Goal: Information Seeking & Learning: Learn about a topic

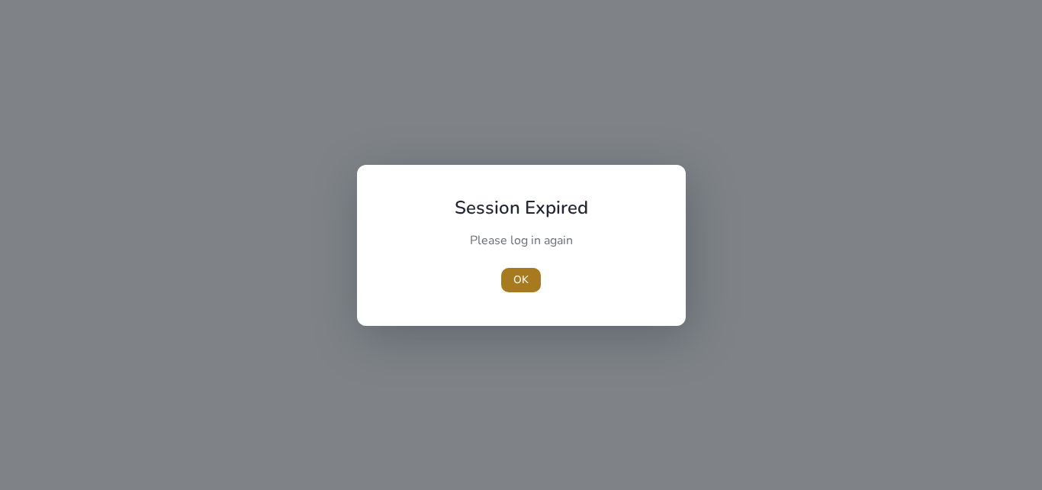
click at [516, 277] on span "OK" at bounding box center [520, 279] width 15 height 16
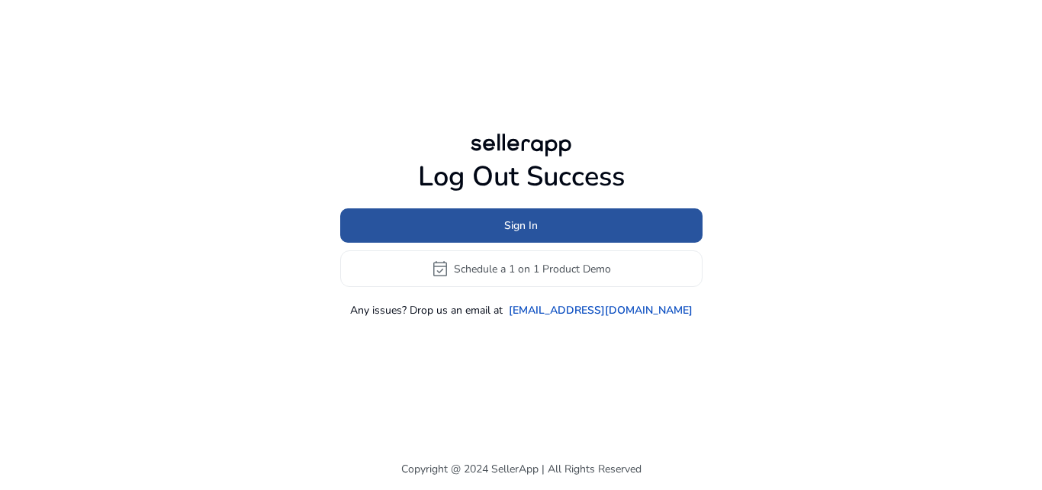
click at [510, 222] on span "Sign In" at bounding box center [521, 225] width 34 height 16
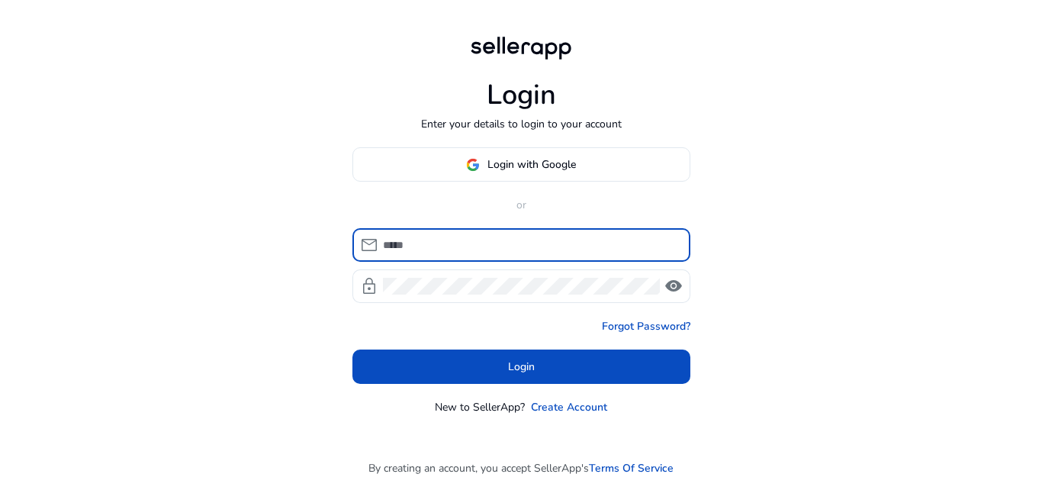
type input "**********"
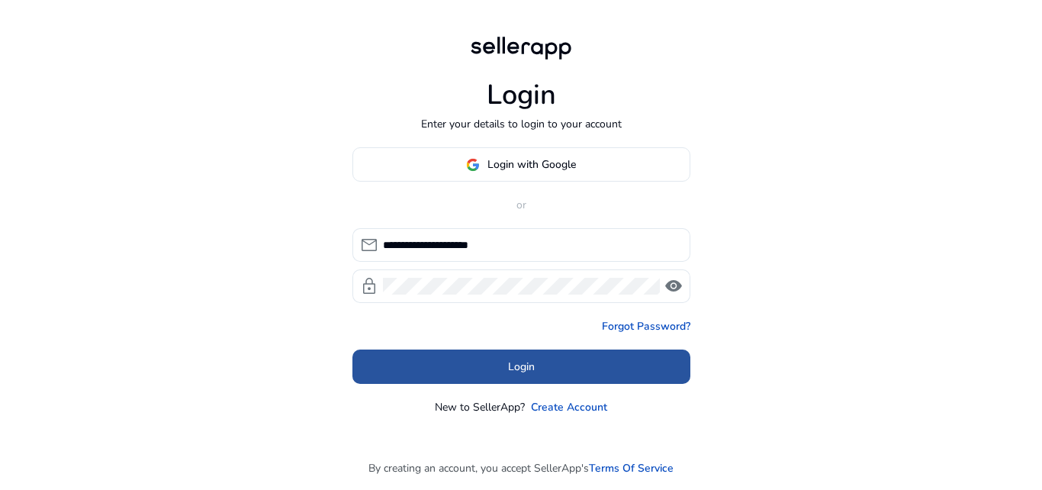
click at [505, 361] on span at bounding box center [521, 366] width 338 height 37
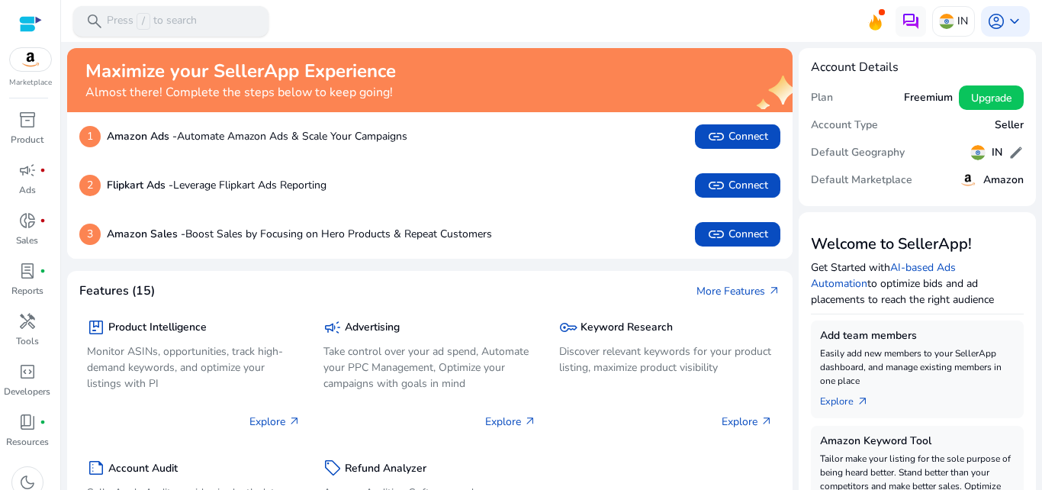
click at [185, 14] on p "Press / to search" at bounding box center [152, 21] width 90 height 17
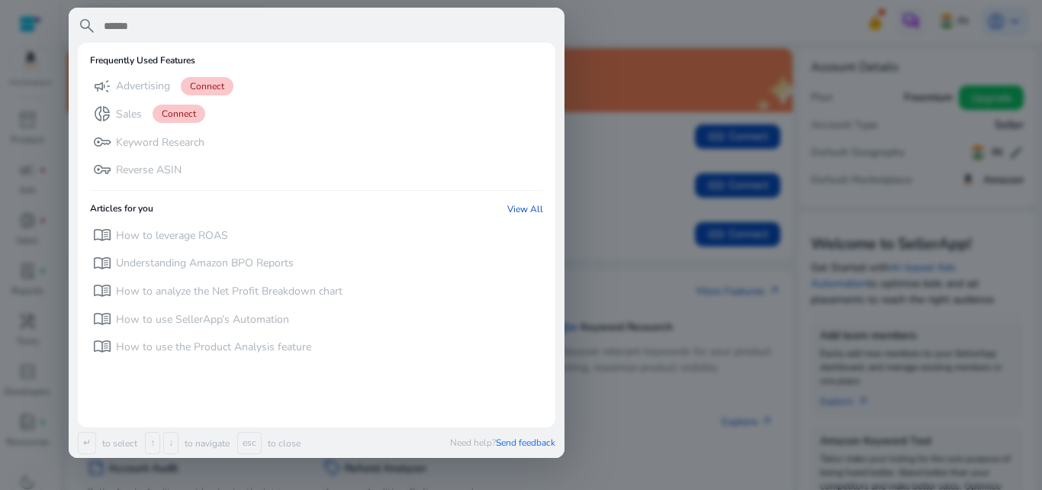
click at [599, 16] on div at bounding box center [521, 245] width 1042 height 490
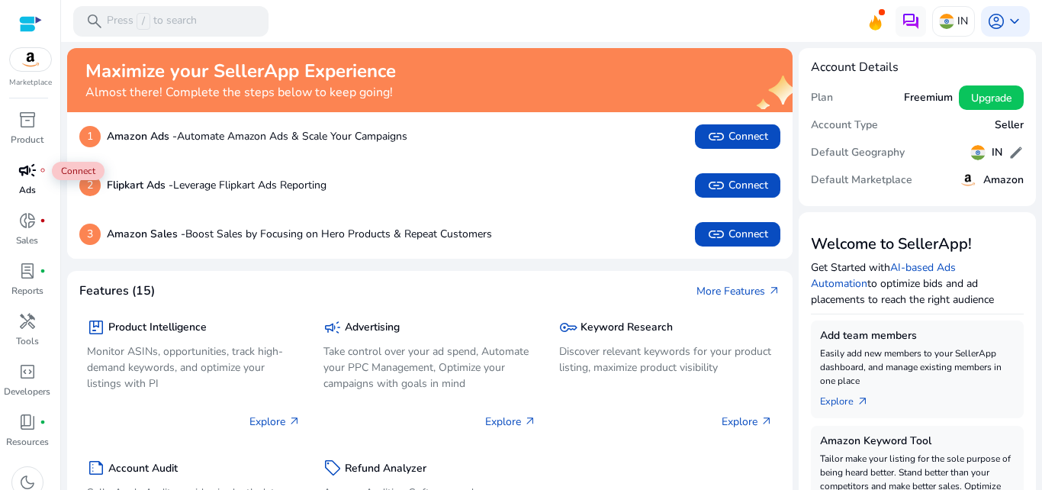
click at [21, 173] on span "campaign" at bounding box center [27, 170] width 18 height 18
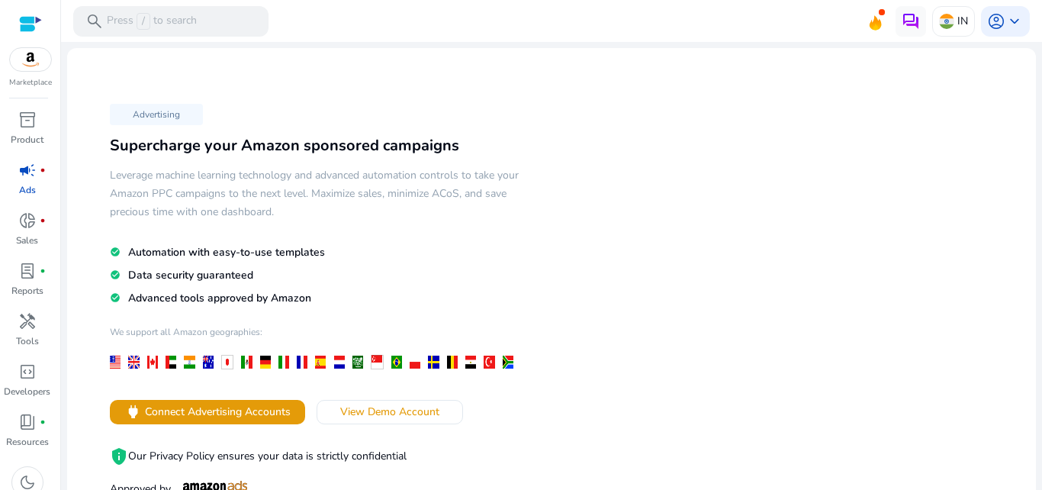
click at [1035, 68] on mat-sidenav-content "search Press / to search IN account_circle keyboard_arrow_down We are getting t…" at bounding box center [551, 245] width 981 height 490
drag, startPoint x: 1035, startPoint y: 68, endPoint x: 1039, endPoint y: 77, distance: 10.2
click at [1039, 77] on mat-sidenav-content "search Press / to search IN account_circle keyboard_arrow_down We are getting t…" at bounding box center [551, 245] width 981 height 490
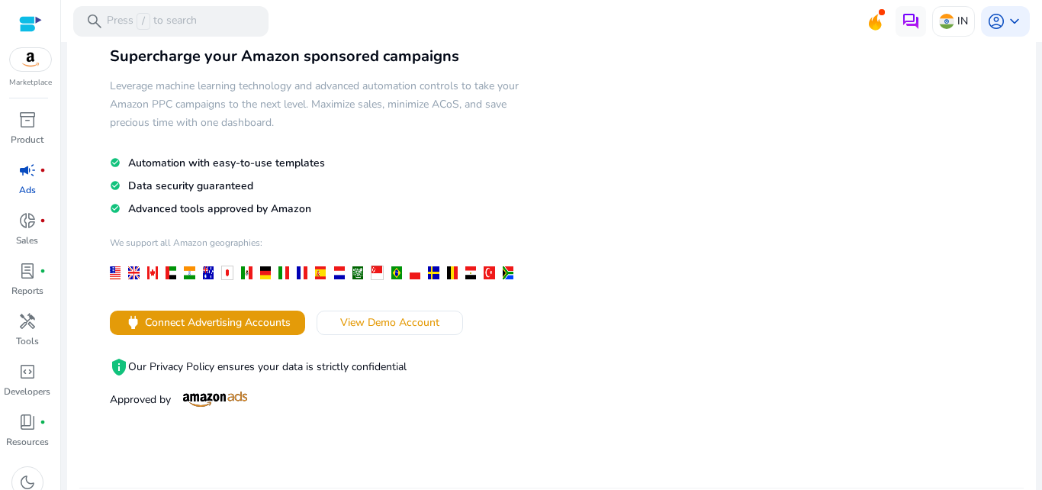
scroll to position [84, 0]
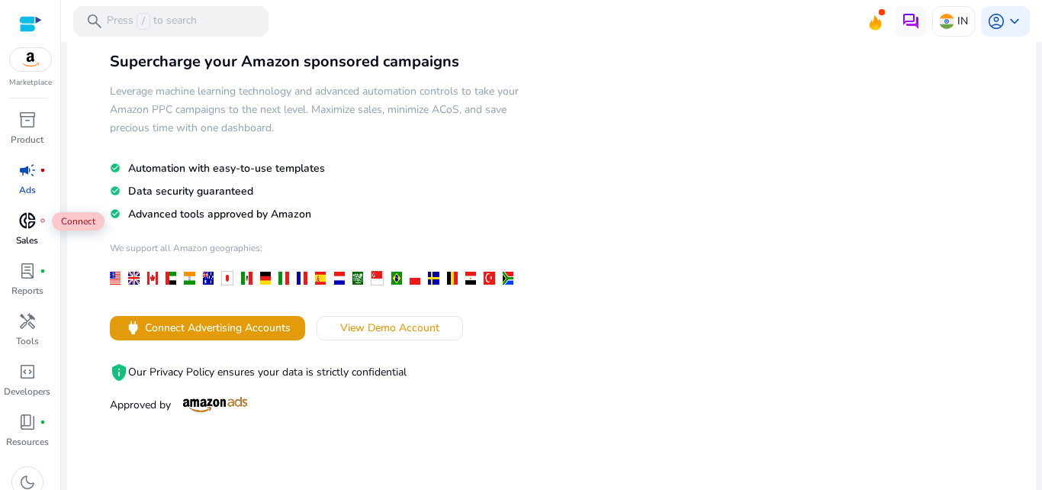
click at [19, 232] on div "donut_small fiber_manual_record" at bounding box center [27, 220] width 43 height 24
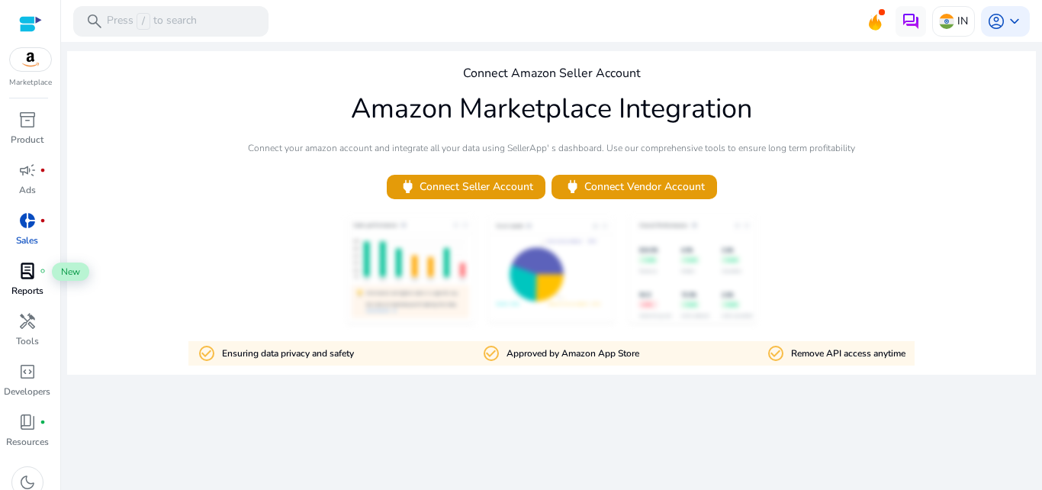
click at [26, 272] on span "lab_profile" at bounding box center [27, 271] width 18 height 18
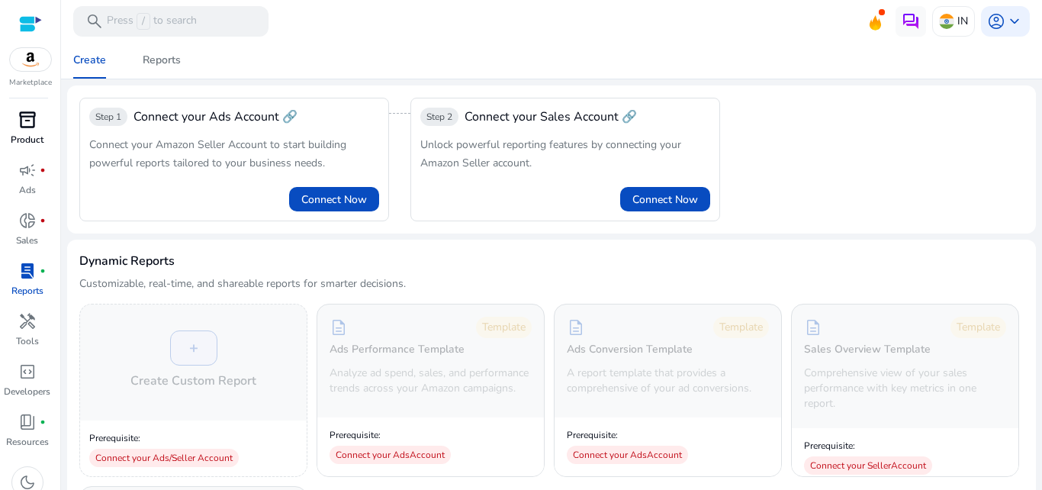
click at [24, 127] on span "inventory_2" at bounding box center [27, 120] width 18 height 18
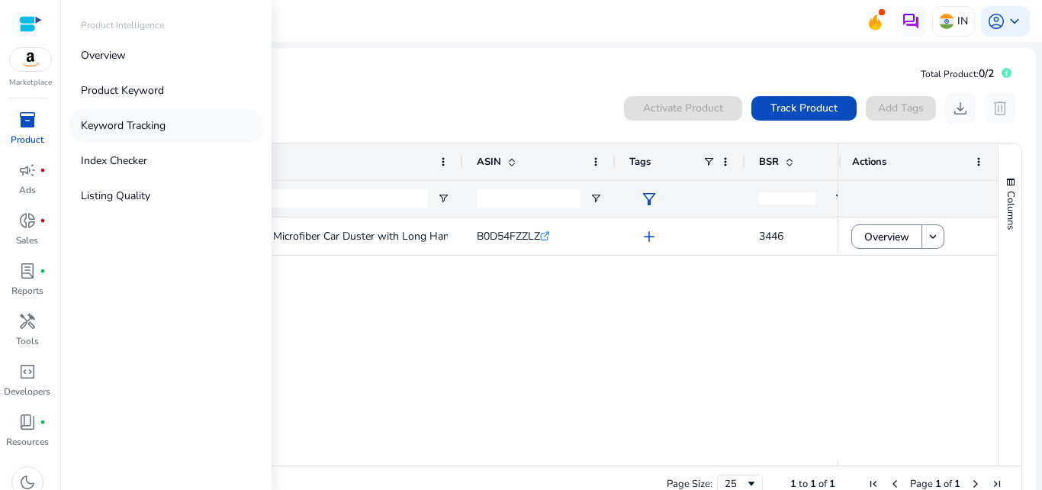
click at [124, 124] on p "Keyword Tracking" at bounding box center [123, 125] width 85 height 16
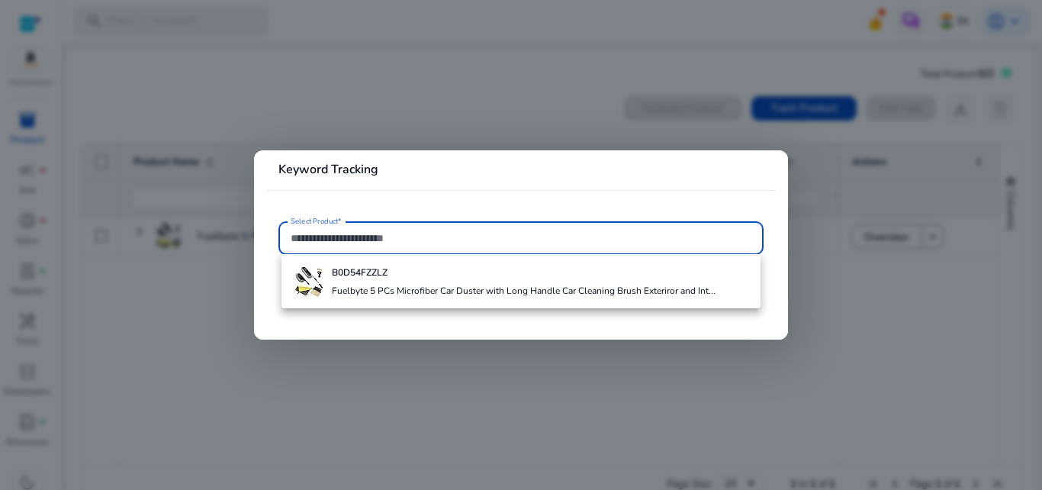
click at [361, 232] on input "Select Product*" at bounding box center [521, 238] width 461 height 17
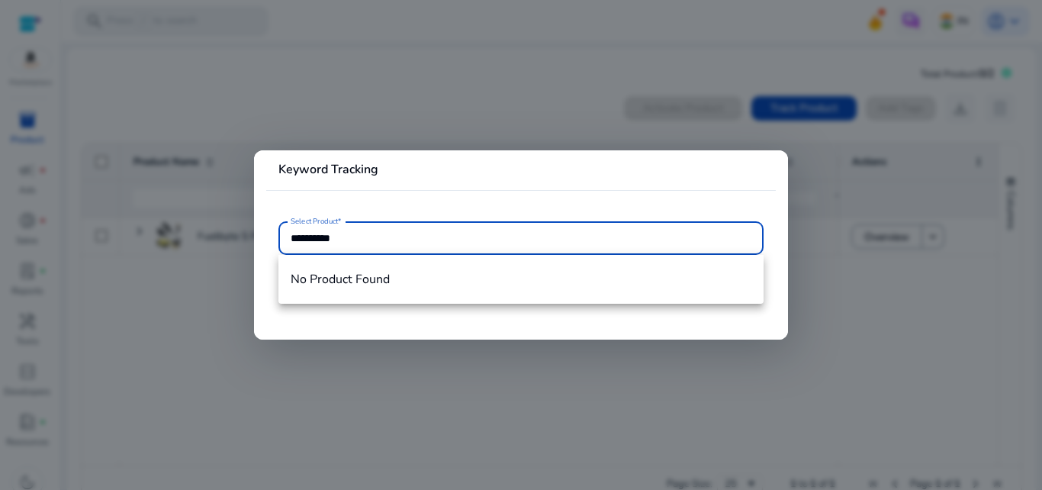
type input "**********"
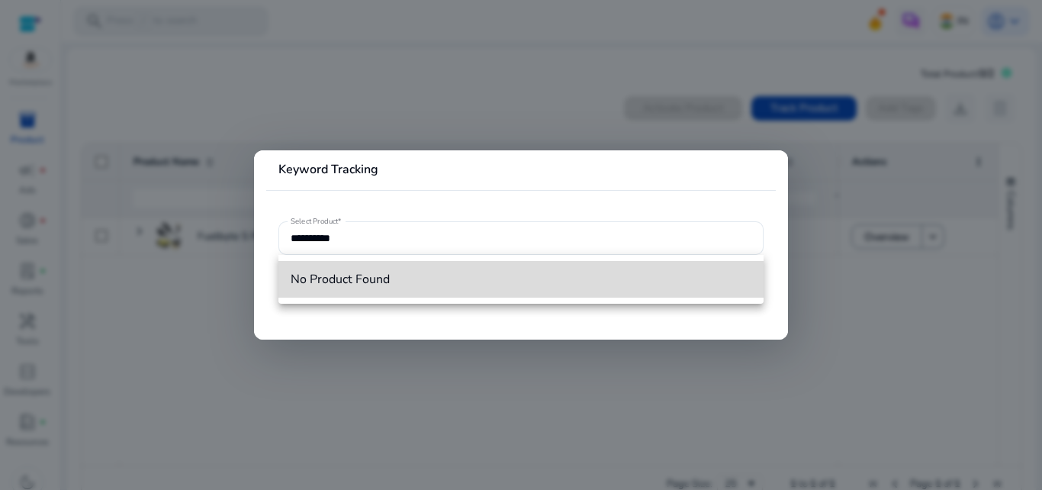
click at [374, 278] on span "No Product Found" at bounding box center [521, 279] width 461 height 17
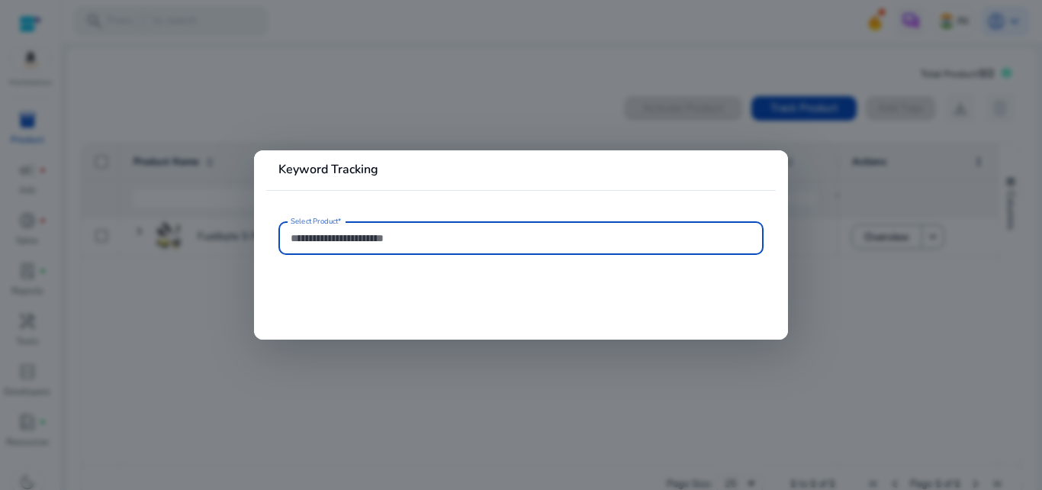
click at [400, 249] on div at bounding box center [521, 238] width 461 height 34
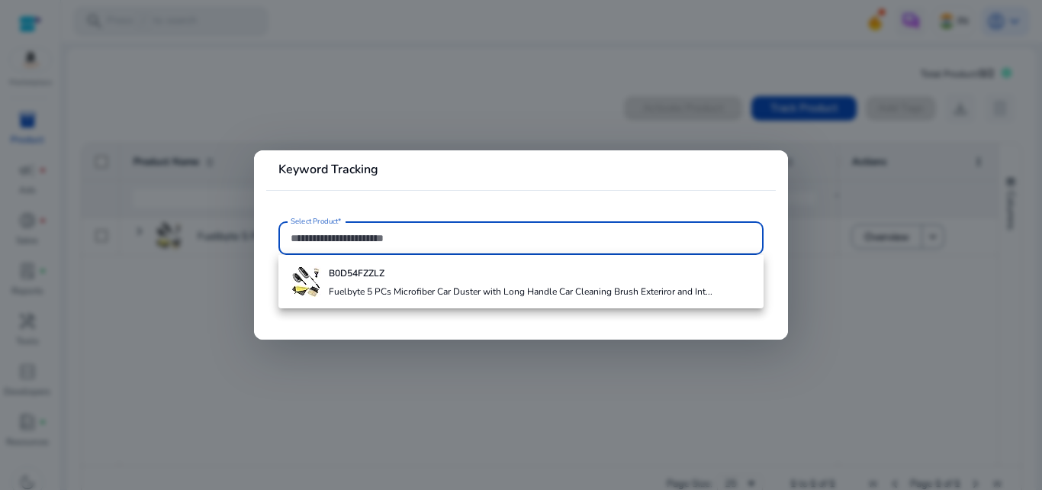
click at [409, 240] on input "Select Product*" at bounding box center [521, 238] width 461 height 17
paste input "**********"
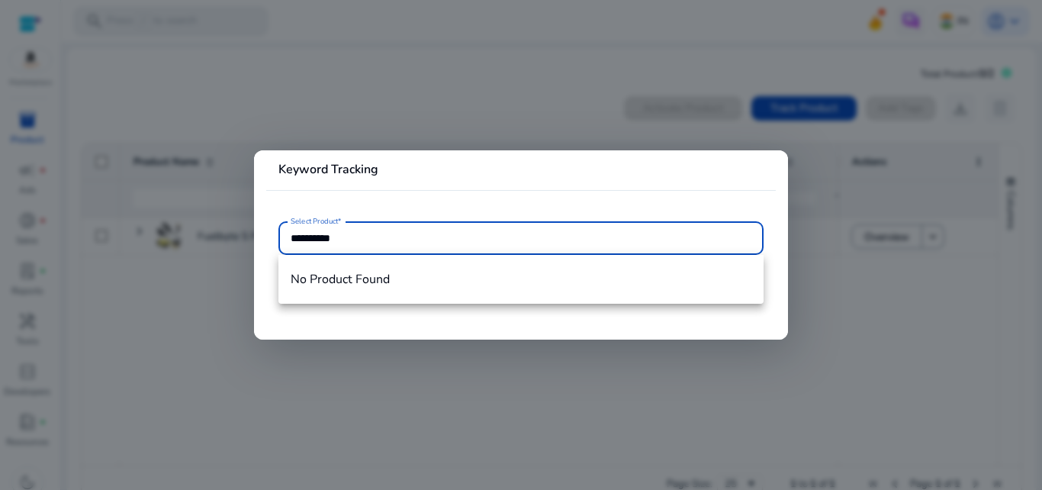
type input "**********"
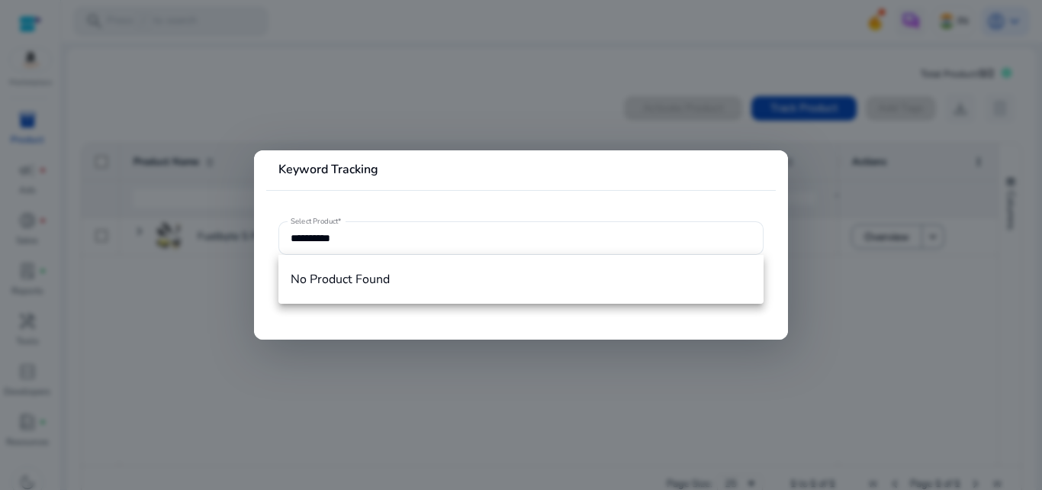
click at [484, 390] on div at bounding box center [521, 245] width 1042 height 490
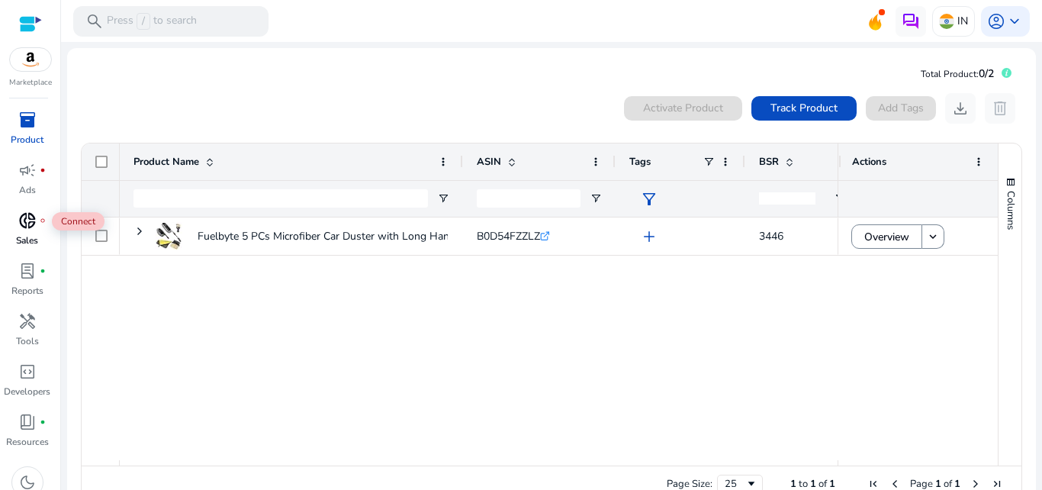
click at [34, 227] on span "donut_small" at bounding box center [27, 220] width 18 height 18
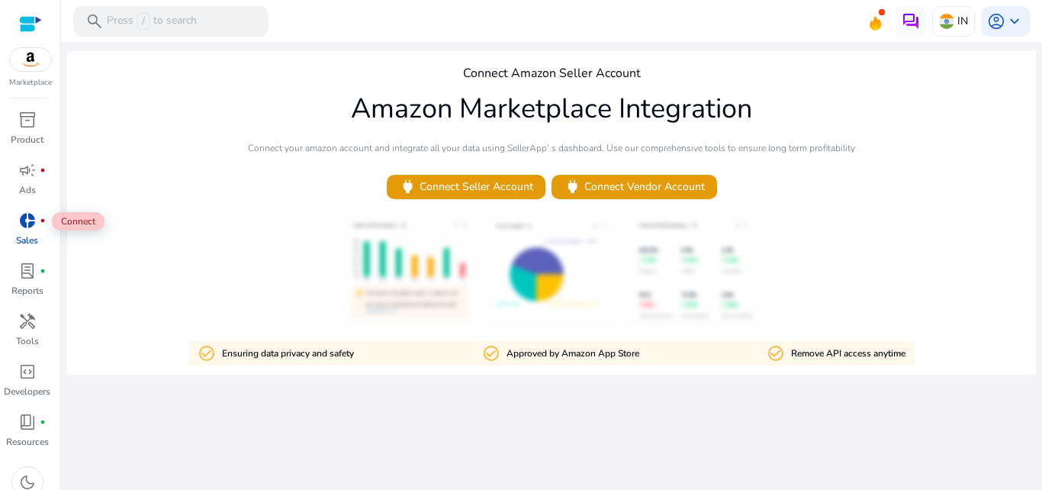
click at [34, 227] on span "donut_small" at bounding box center [27, 220] width 18 height 18
click at [32, 179] on span "campaign" at bounding box center [27, 170] width 18 height 18
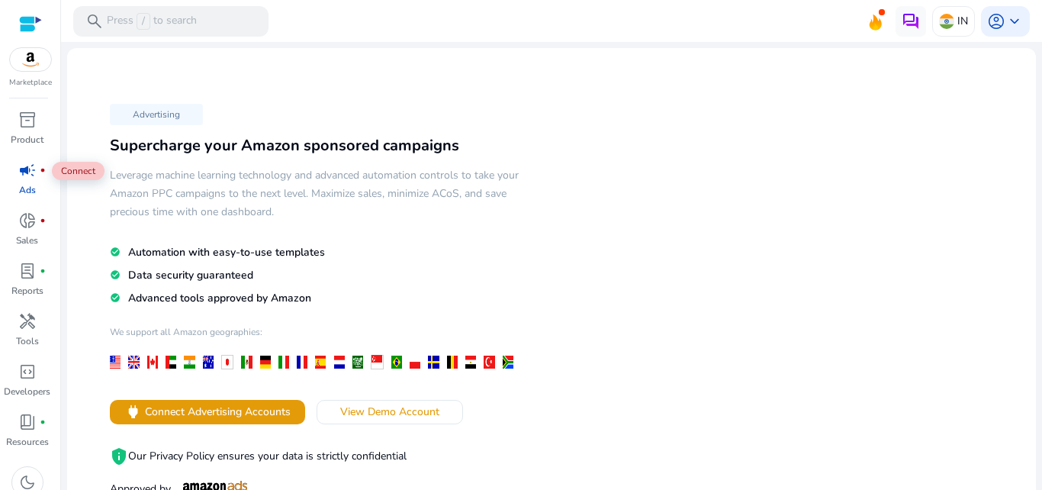
click at [32, 179] on span "campaign" at bounding box center [27, 170] width 18 height 18
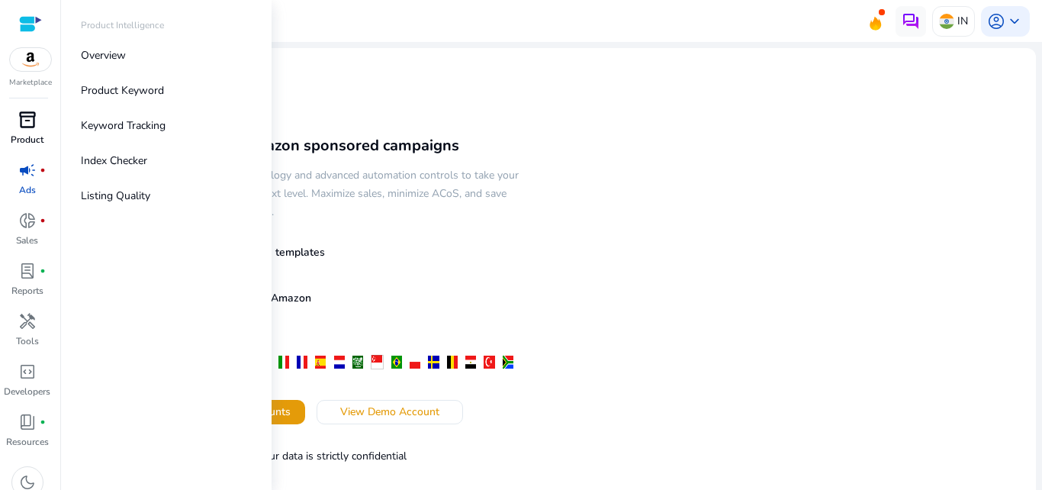
click at [31, 150] on link "inventory_2 Product" at bounding box center [27, 133] width 54 height 50
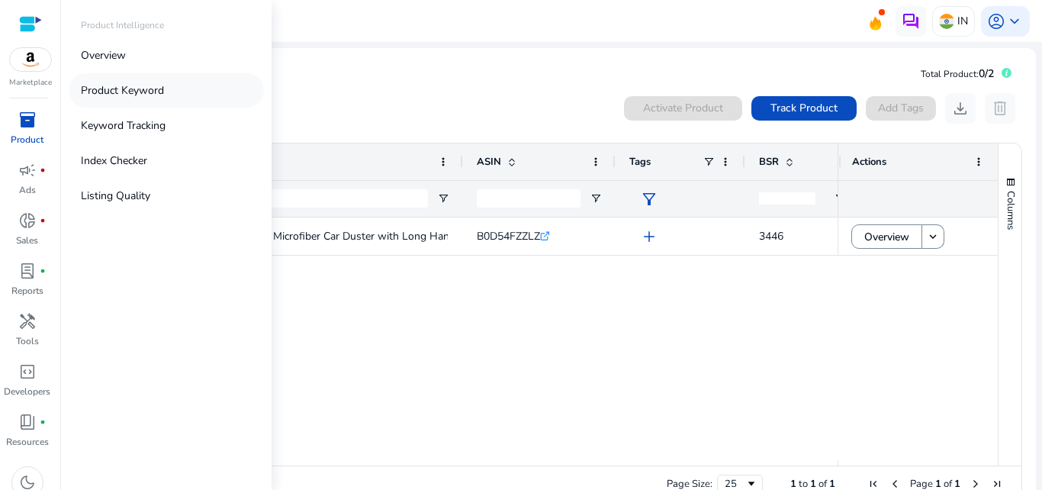
click at [155, 98] on link "Product Keyword" at bounding box center [166, 90] width 195 height 34
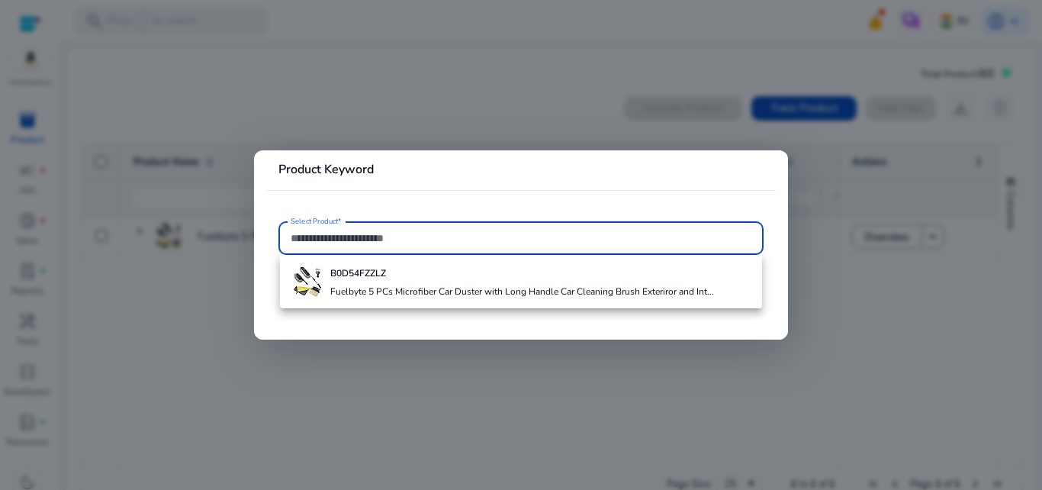
click at [334, 240] on input "Select Product*" at bounding box center [521, 238] width 461 height 17
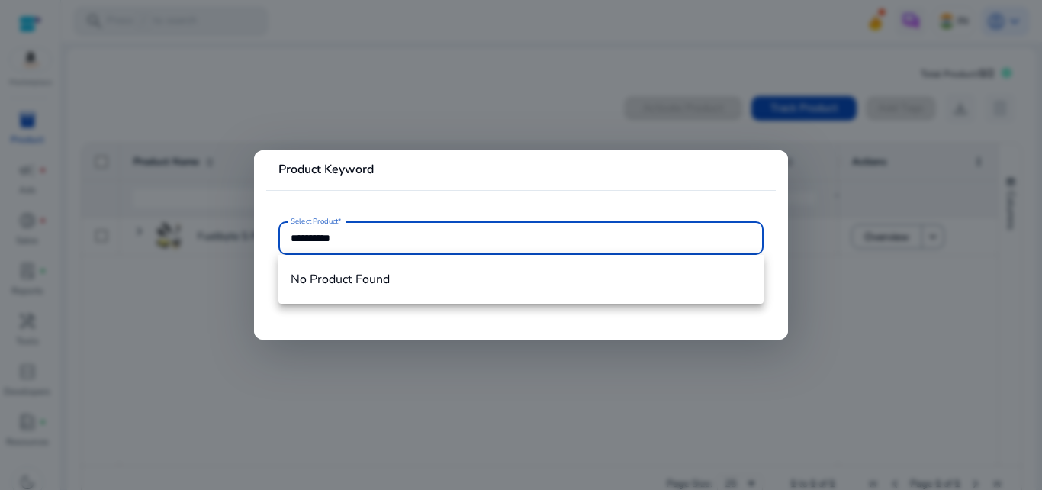
type input "**********"
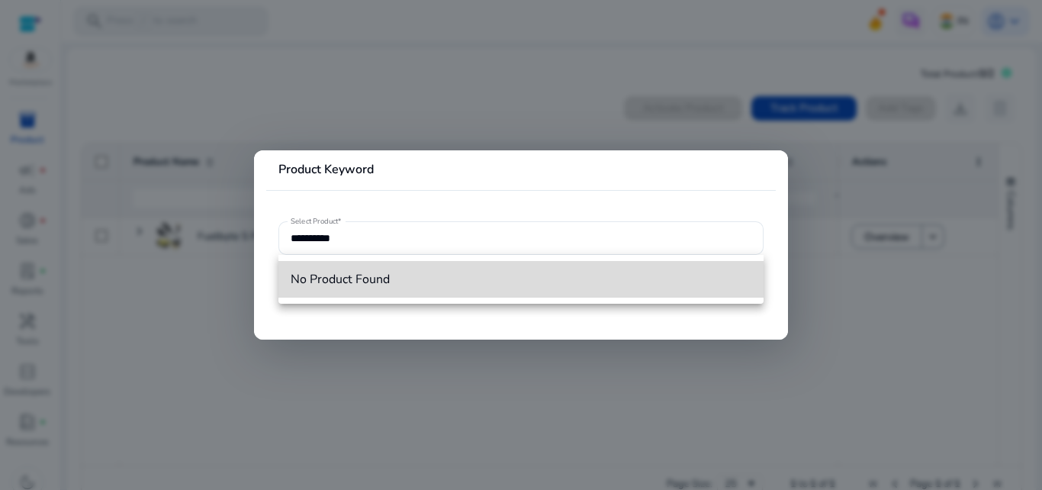
click at [361, 275] on span "No Product Found" at bounding box center [521, 279] width 461 height 17
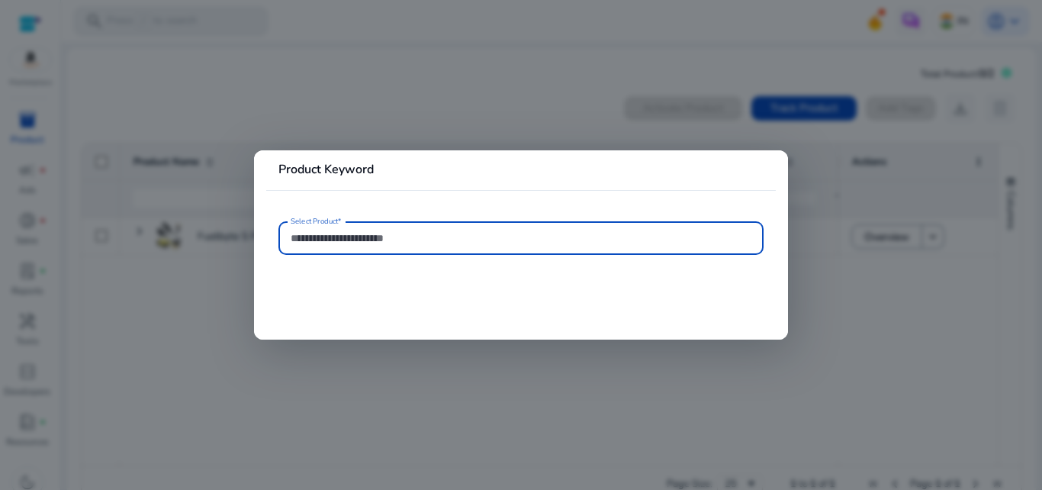
click at [407, 243] on input "Select Product*" at bounding box center [521, 238] width 461 height 17
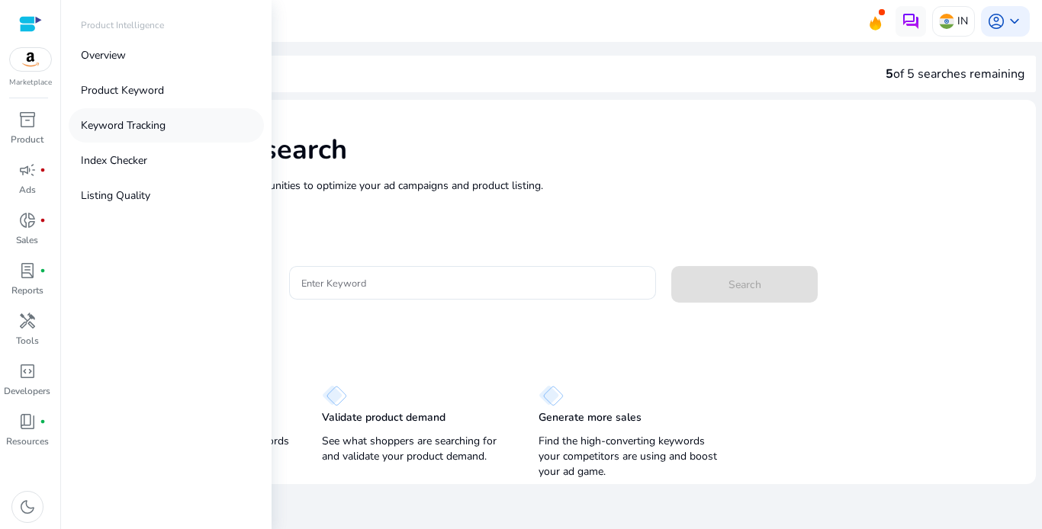
click at [128, 123] on p "Keyword Tracking" at bounding box center [123, 125] width 85 height 16
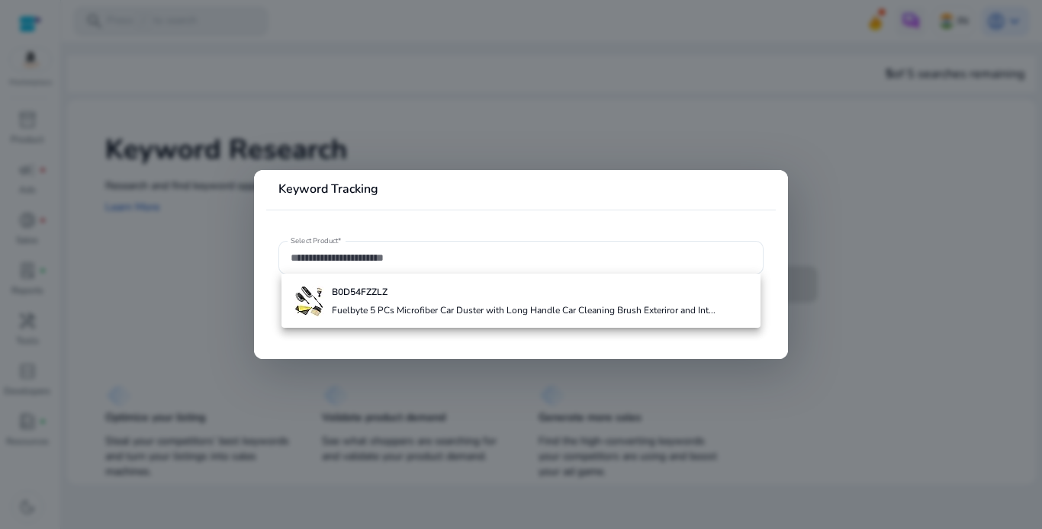
click at [562, 140] on div at bounding box center [521, 264] width 1042 height 529
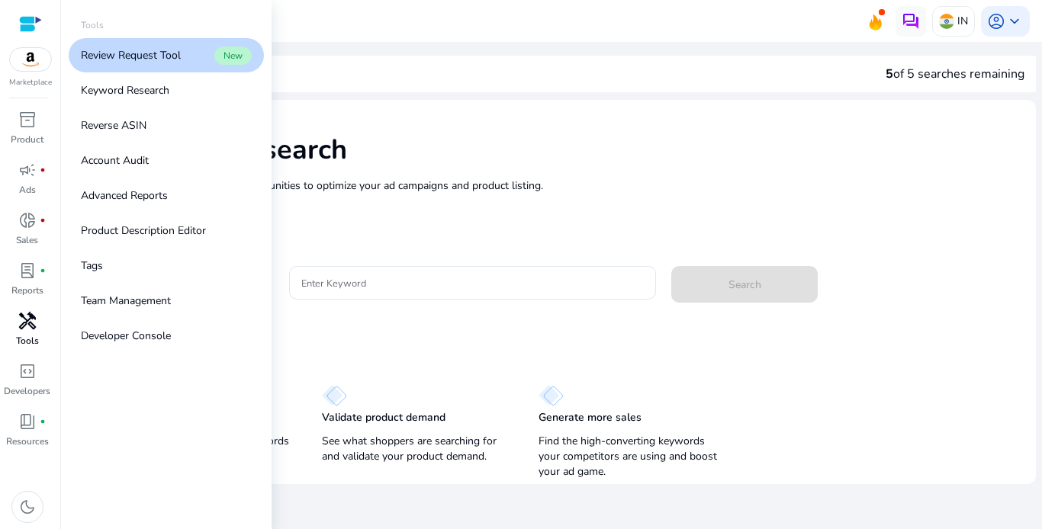
click at [28, 339] on p "Tools" at bounding box center [27, 341] width 23 height 14
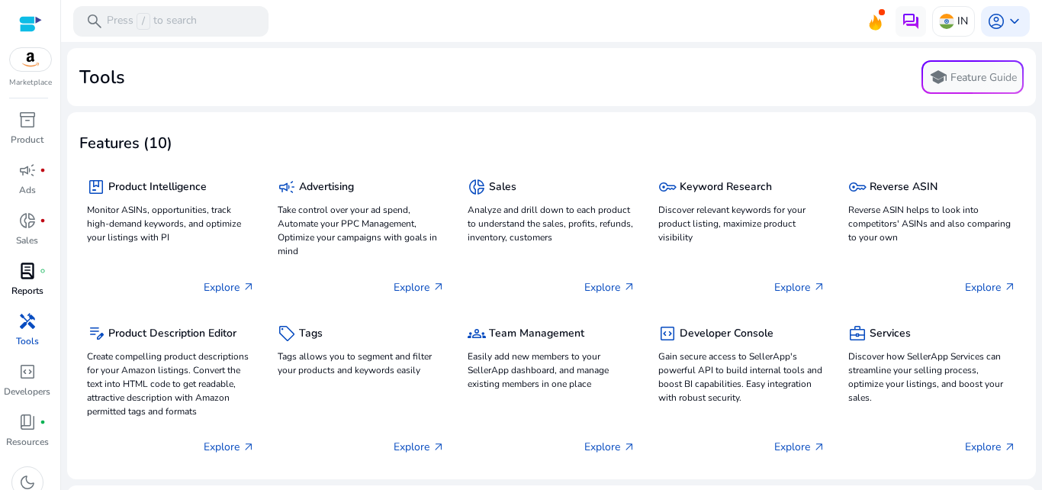
click at [28, 300] on link "lab_profile fiber_manual_record Reports" at bounding box center [27, 284] width 54 height 50
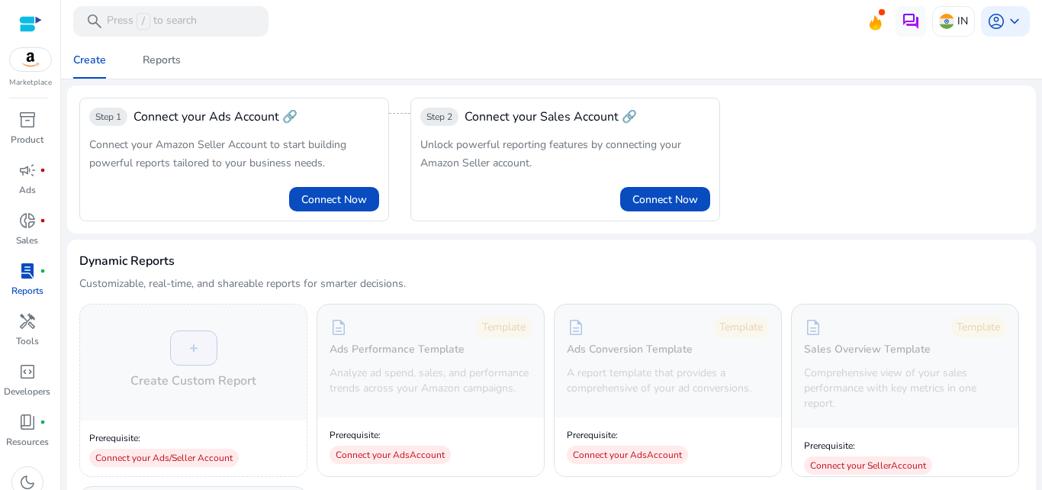
click at [27, 295] on p "Reports" at bounding box center [27, 291] width 32 height 14
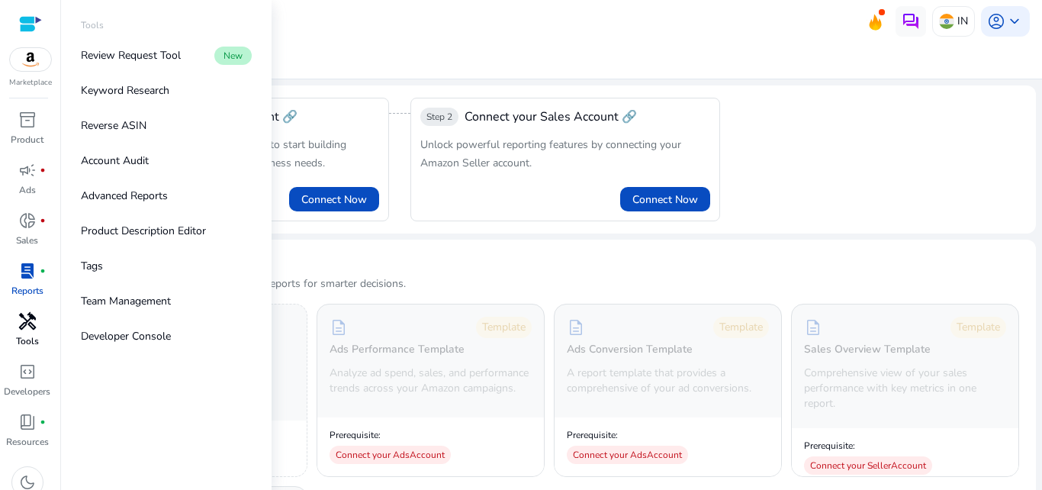
click at [27, 346] on p "Tools" at bounding box center [27, 341] width 23 height 14
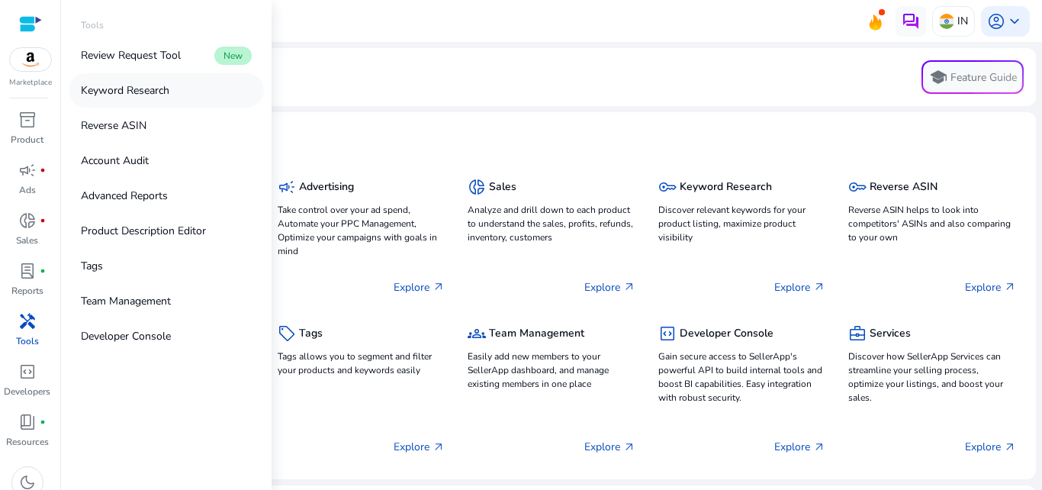
click at [168, 91] on p "Keyword Research" at bounding box center [125, 90] width 88 height 16
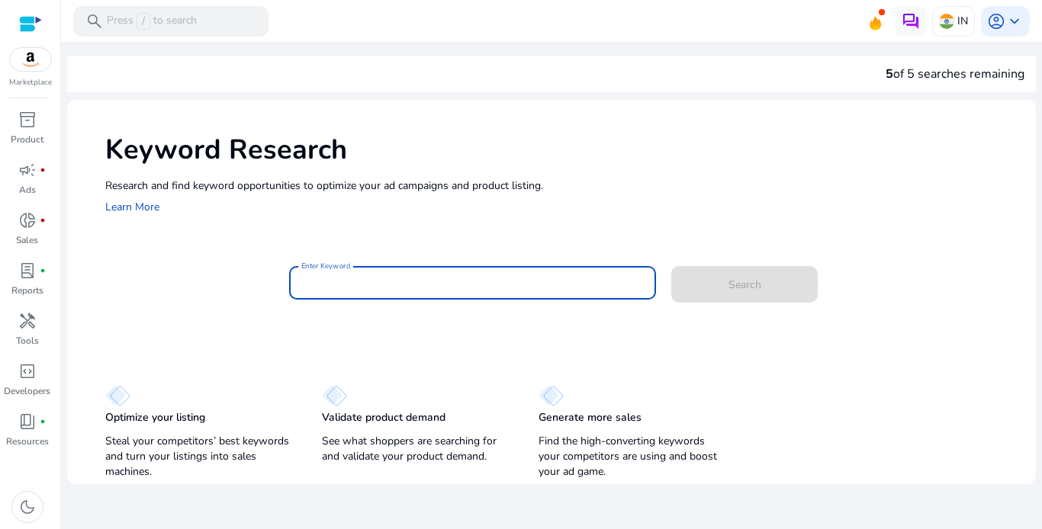
click at [383, 291] on input "Enter Keyword" at bounding box center [472, 283] width 343 height 17
paste input "**********"
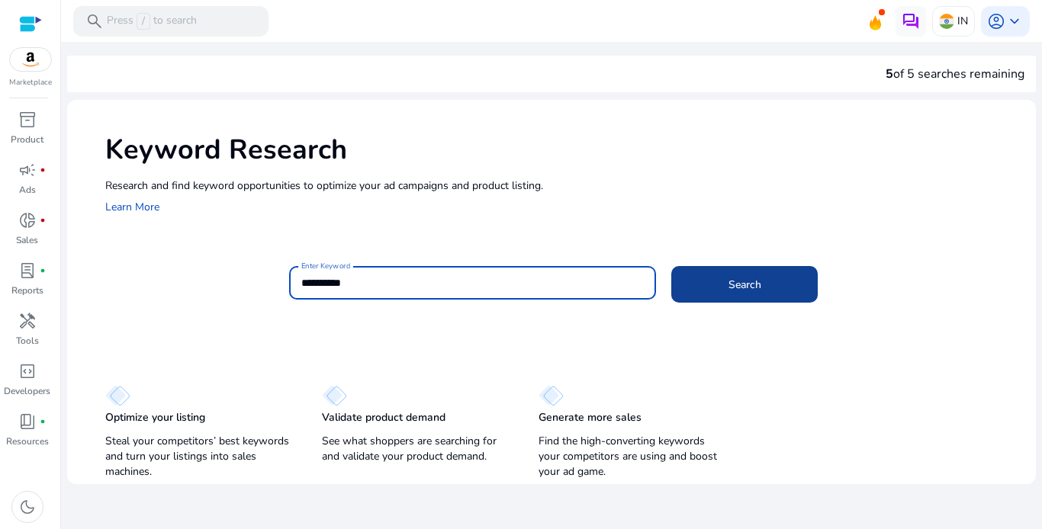
type input "**********"
click at [772, 269] on span at bounding box center [744, 284] width 146 height 37
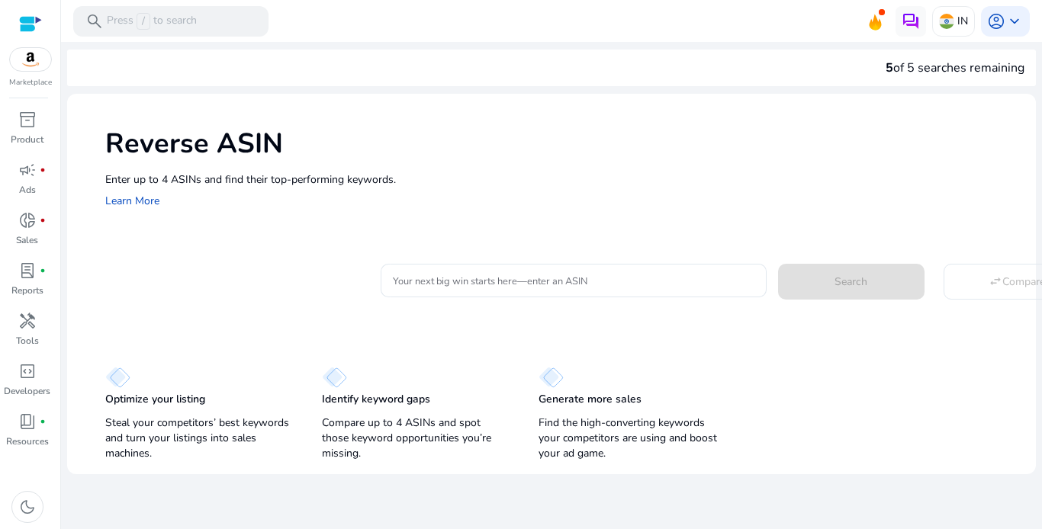
drag, startPoint x: 1039, startPoint y: 148, endPoint x: 671, endPoint y: 194, distance: 371.2
click at [671, 194] on mat-sidenav-content "search Press / to search IN account_circle keyboard_arrow_down We are getting t…" at bounding box center [551, 264] width 981 height 529
click at [24, 132] on link "inventory_2 Product" at bounding box center [27, 133] width 54 height 50
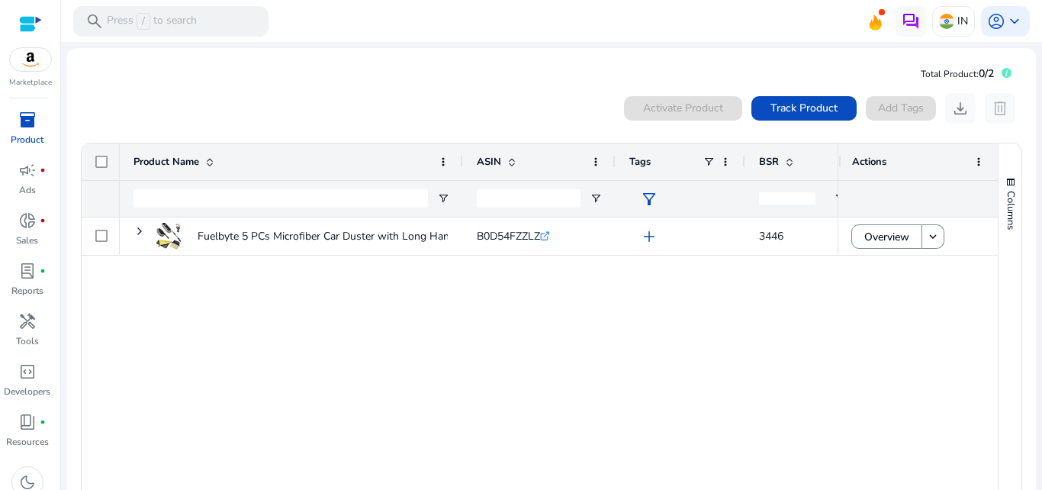
click at [24, 92] on div "Marketplace inventory_2 Product campaign fiber_manual_record Ads donut_small fi…" at bounding box center [30, 245] width 61 height 490
click at [19, 70] on img at bounding box center [30, 59] width 41 height 23
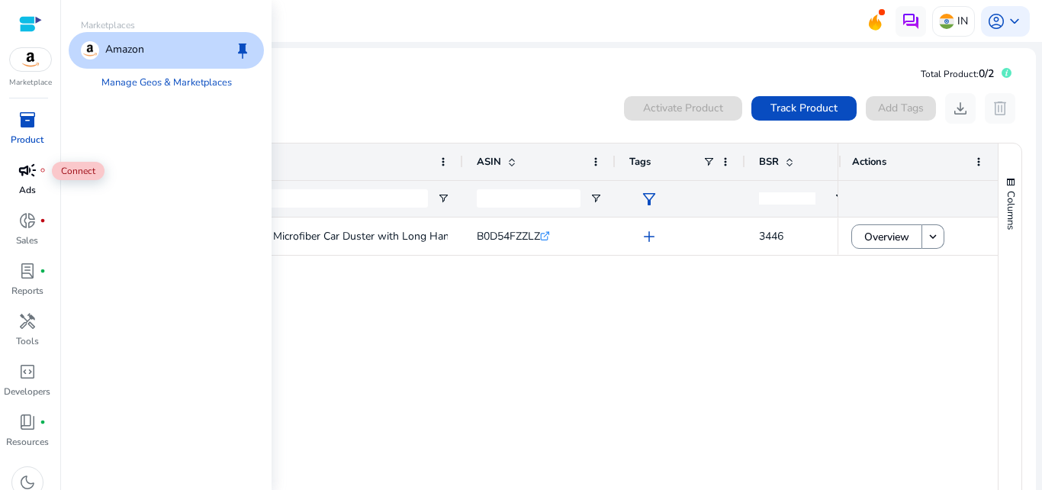
click at [20, 174] on span "campaign" at bounding box center [27, 170] width 18 height 18
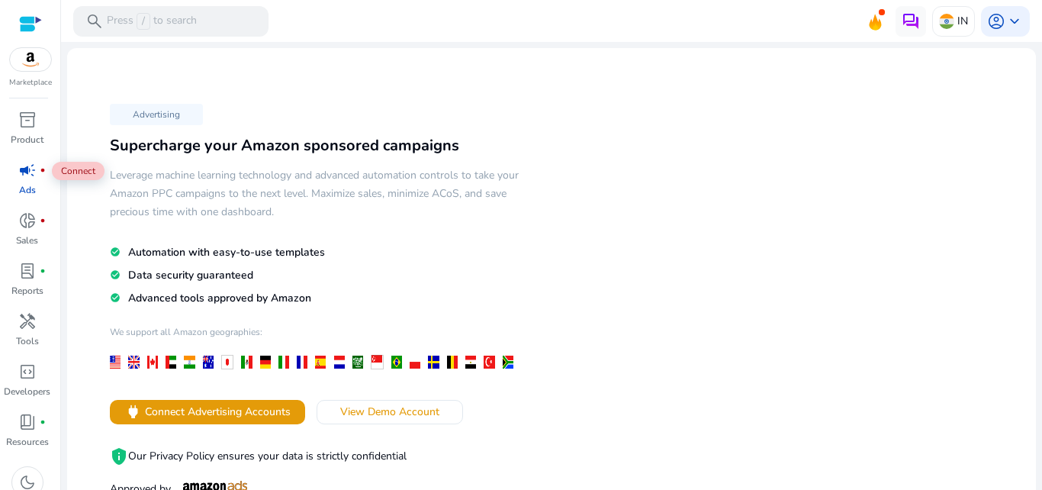
click at [20, 174] on span "campaign" at bounding box center [27, 170] width 18 height 18
click at [23, 234] on p "Sales" at bounding box center [27, 240] width 22 height 14
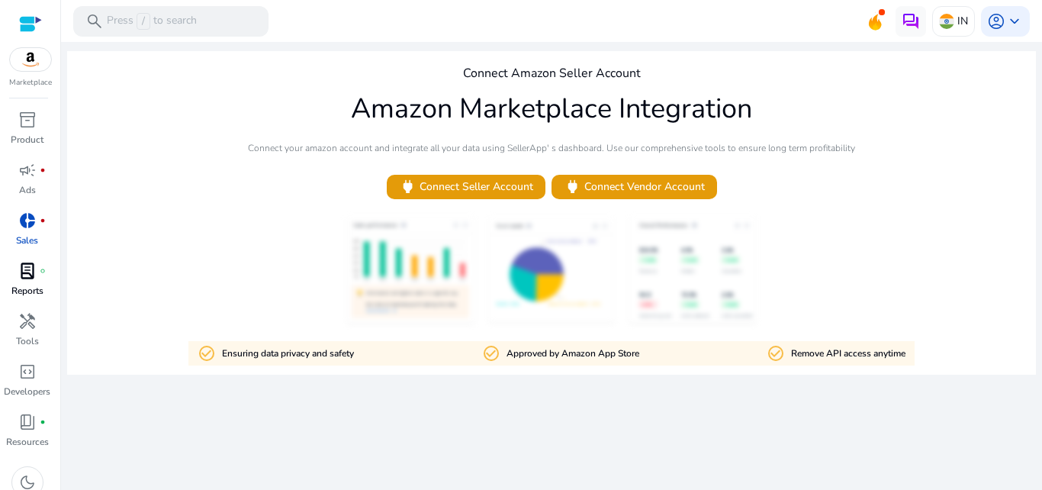
click at [19, 287] on p "Reports" at bounding box center [27, 291] width 32 height 14
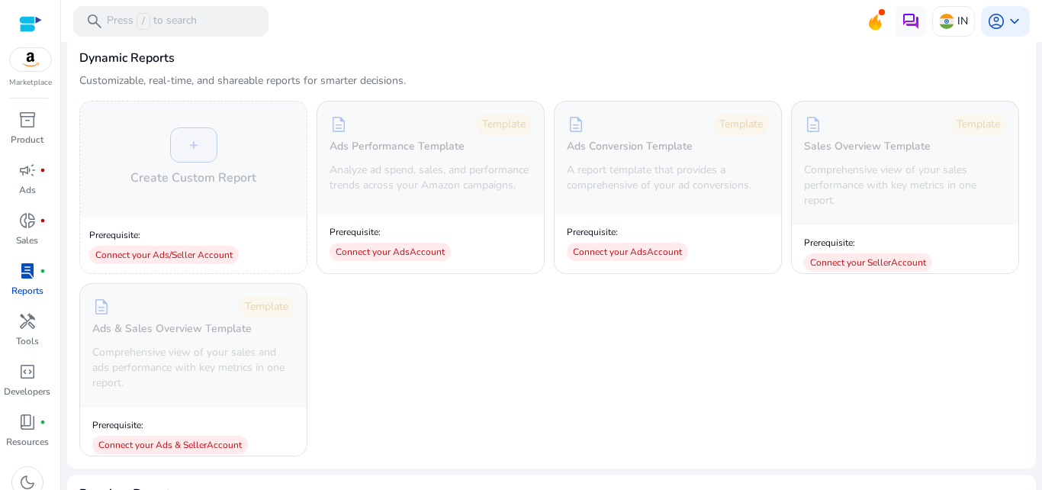
scroll to position [200, 0]
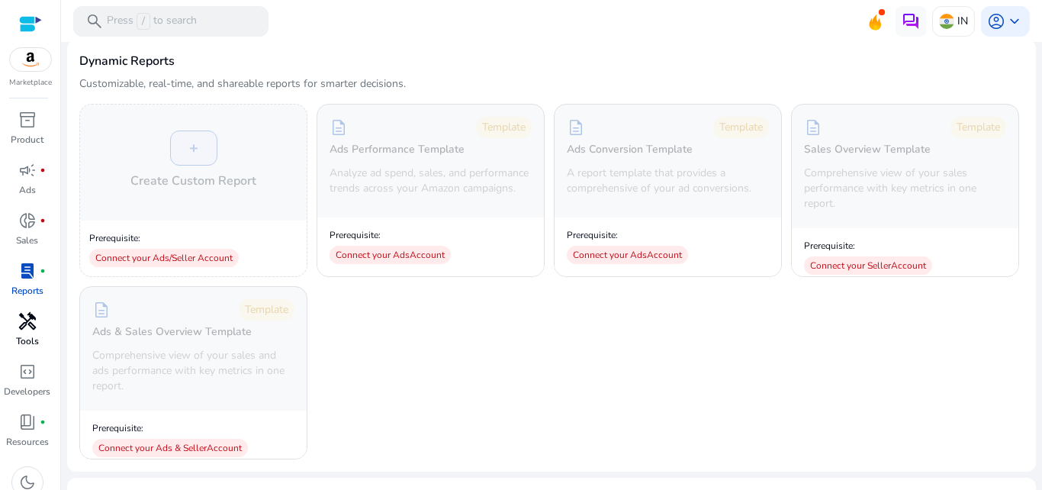
click at [27, 337] on p "Tools" at bounding box center [27, 341] width 23 height 14
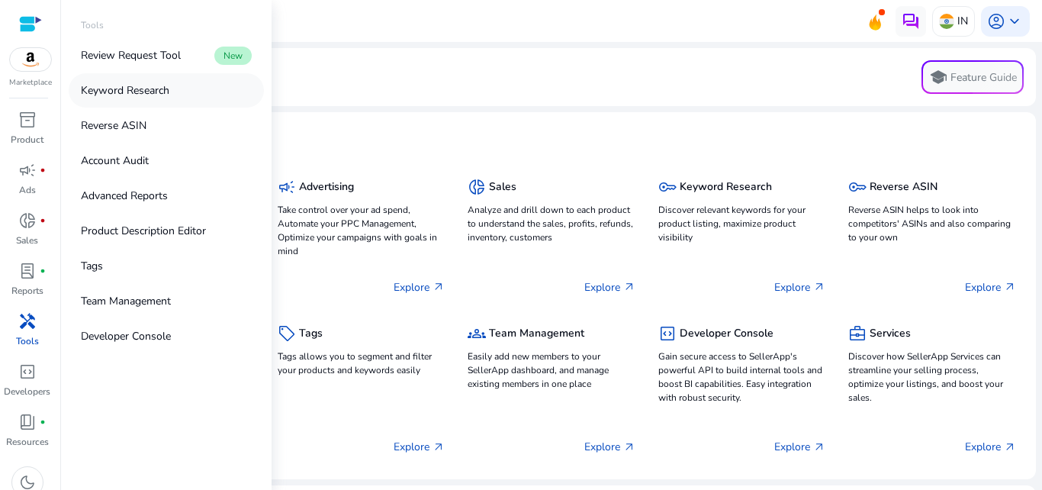
click at [124, 85] on p "Keyword Research" at bounding box center [125, 90] width 88 height 16
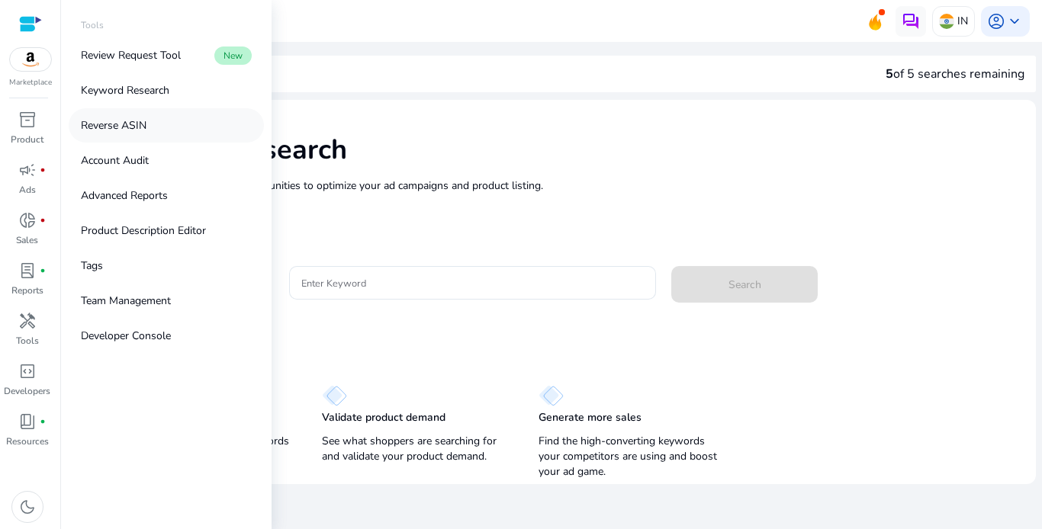
click at [124, 124] on p "Reverse ASIN" at bounding box center [114, 125] width 66 height 16
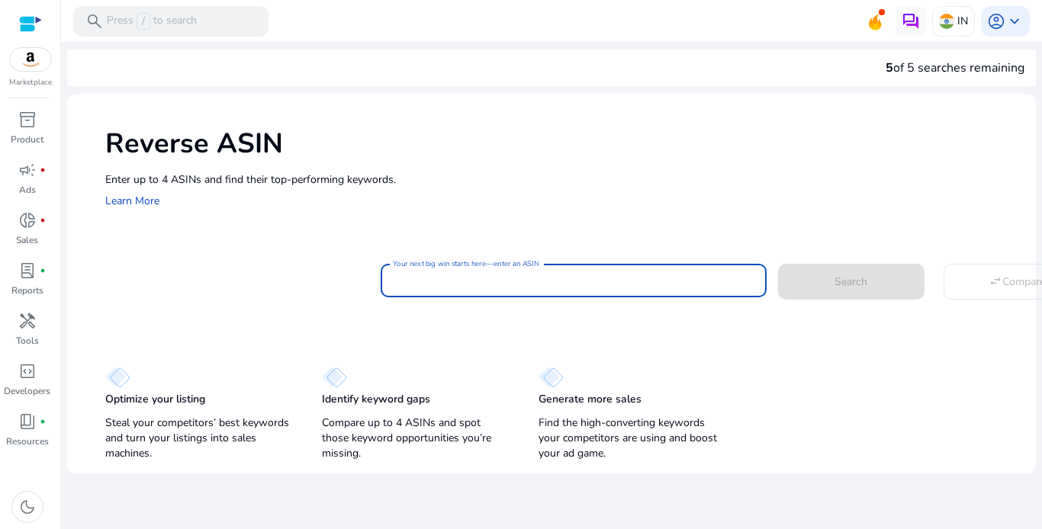
click at [437, 284] on input "Your next big win starts here—enter an ASIN" at bounding box center [573, 280] width 361 height 17
paste input "**********"
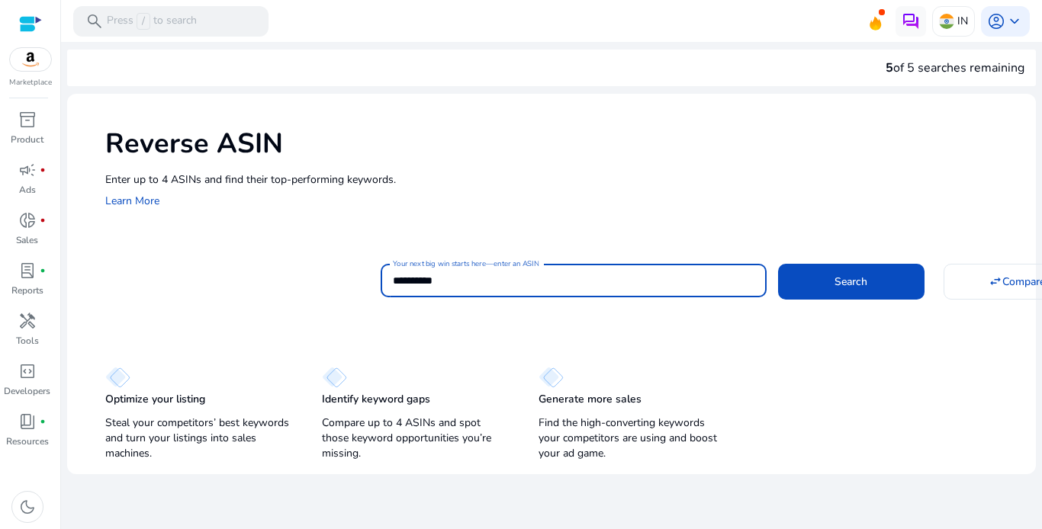
type input "**********"
click at [778, 264] on button "Search" at bounding box center [851, 281] width 146 height 35
